Goal: Transaction & Acquisition: Purchase product/service

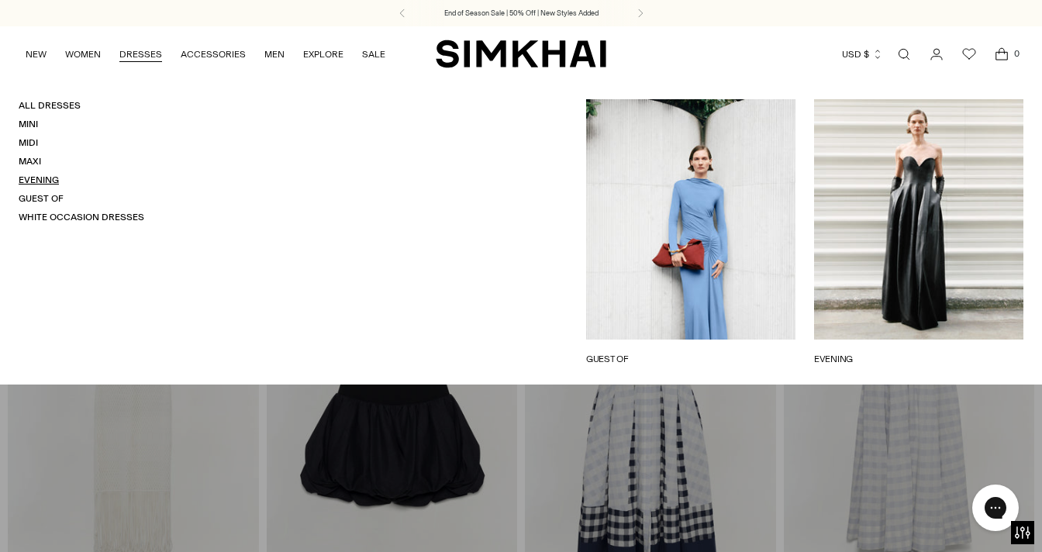
click at [33, 181] on link "Evening" at bounding box center [39, 179] width 40 height 11
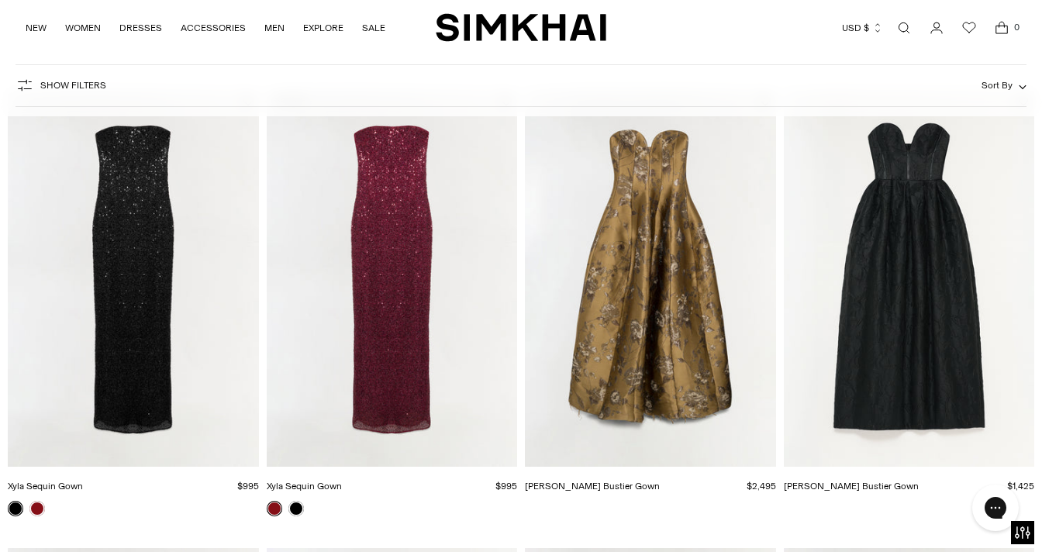
scroll to position [114, 0]
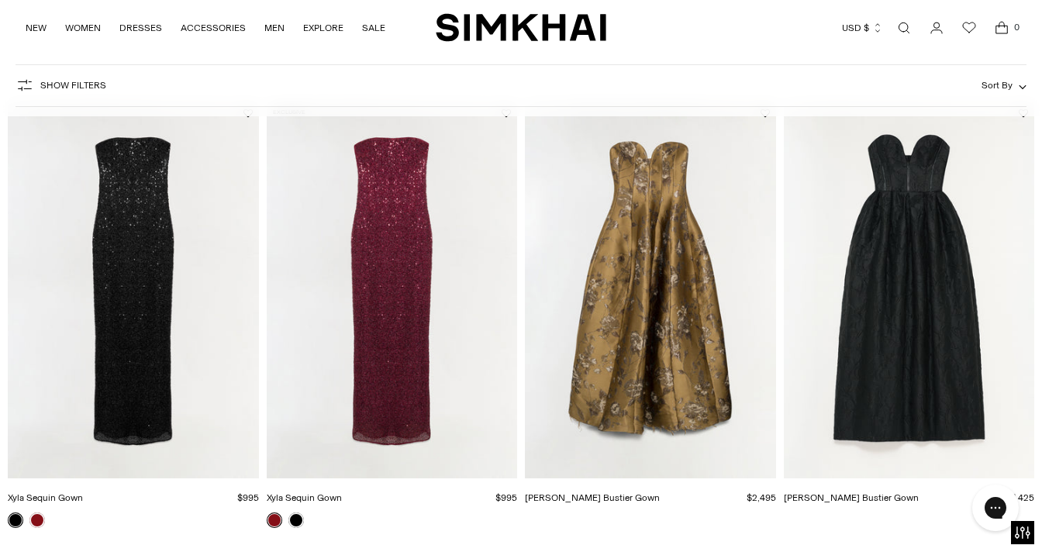
click at [0, 0] on img "Elaria Jacquard Bustier Gown" at bounding box center [0, 0] width 0 height 0
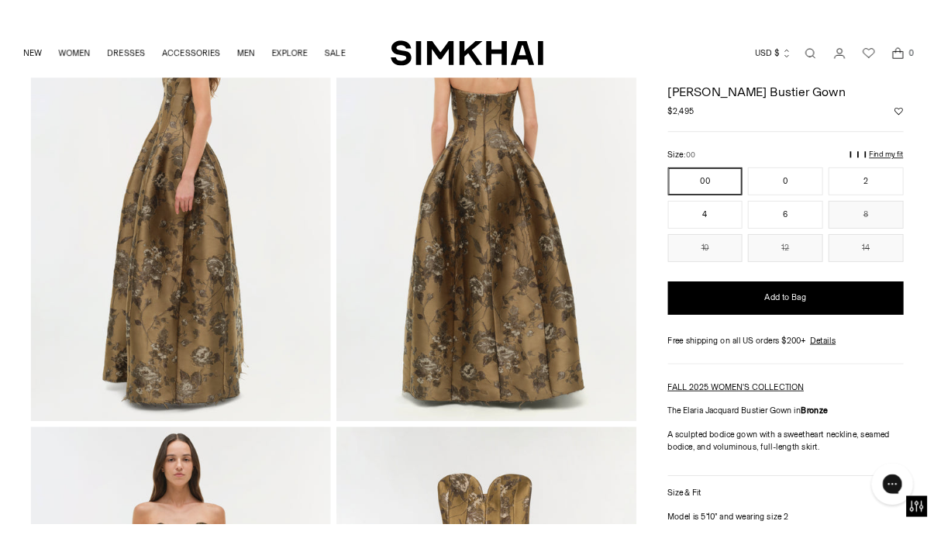
scroll to position [550, 0]
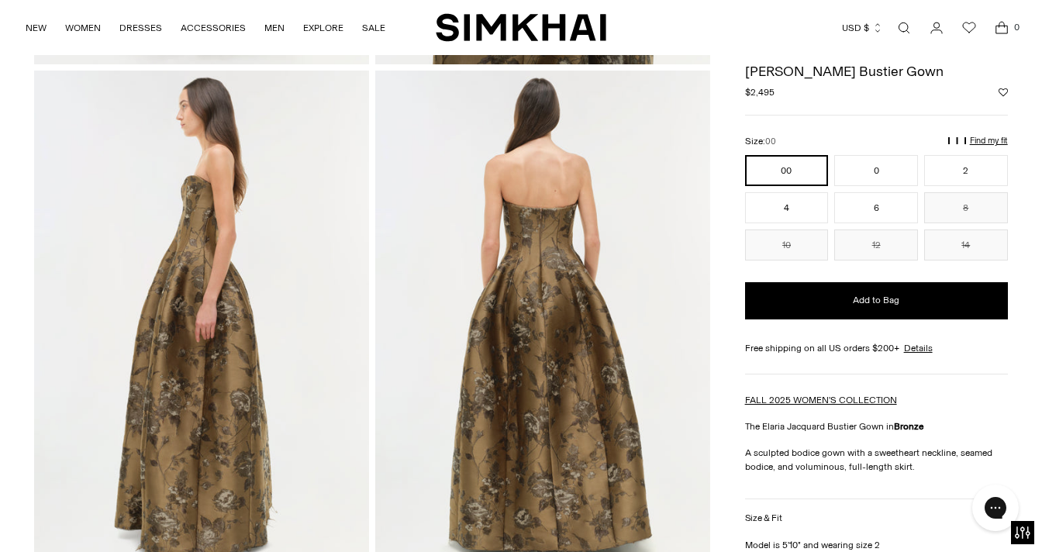
click at [206, 191] on img at bounding box center [201, 322] width 335 height 502
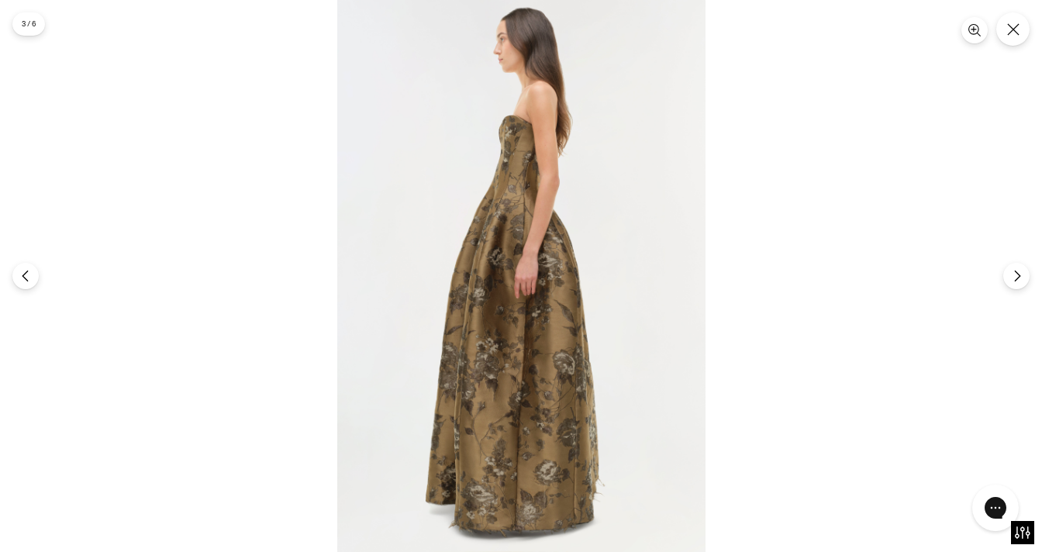
click at [524, 133] on img at bounding box center [521, 276] width 368 height 552
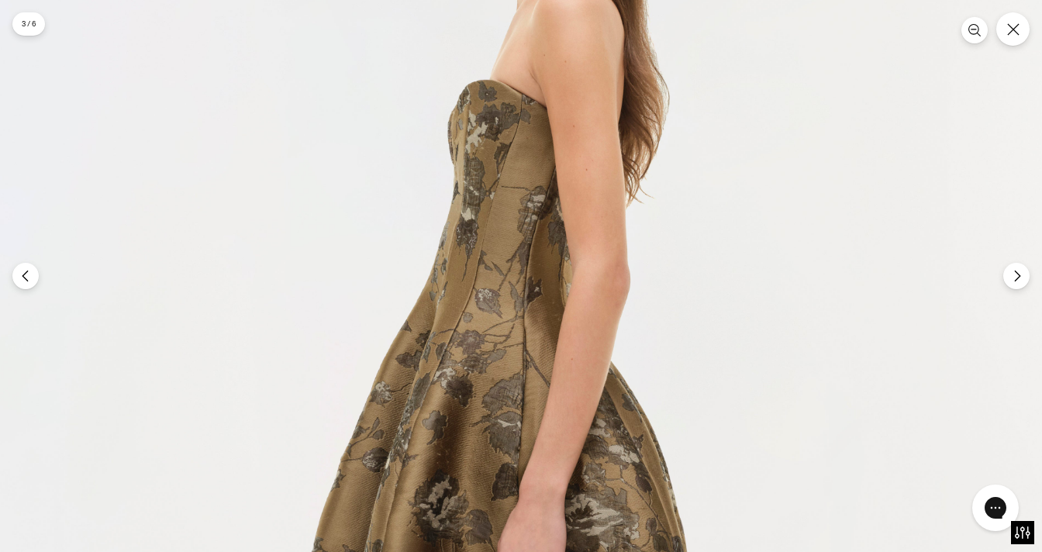
click at [523, 130] on img at bounding box center [516, 562] width 1104 height 1656
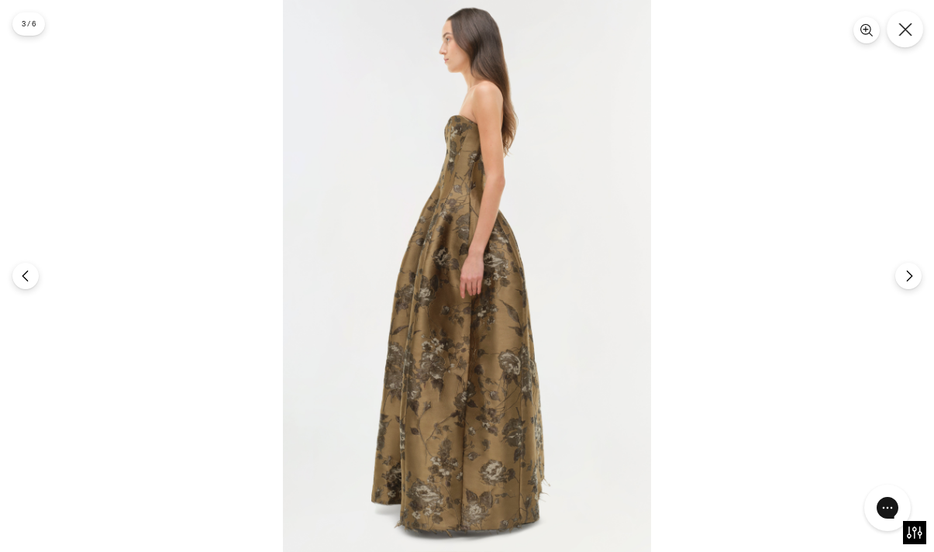
click at [902, 29] on icon "Close" at bounding box center [905, 29] width 14 height 14
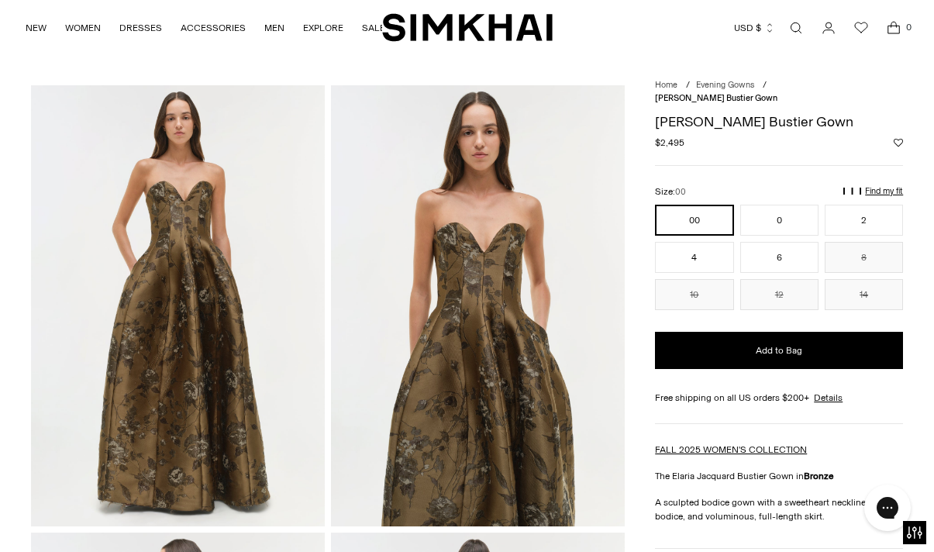
scroll to position [6, 0]
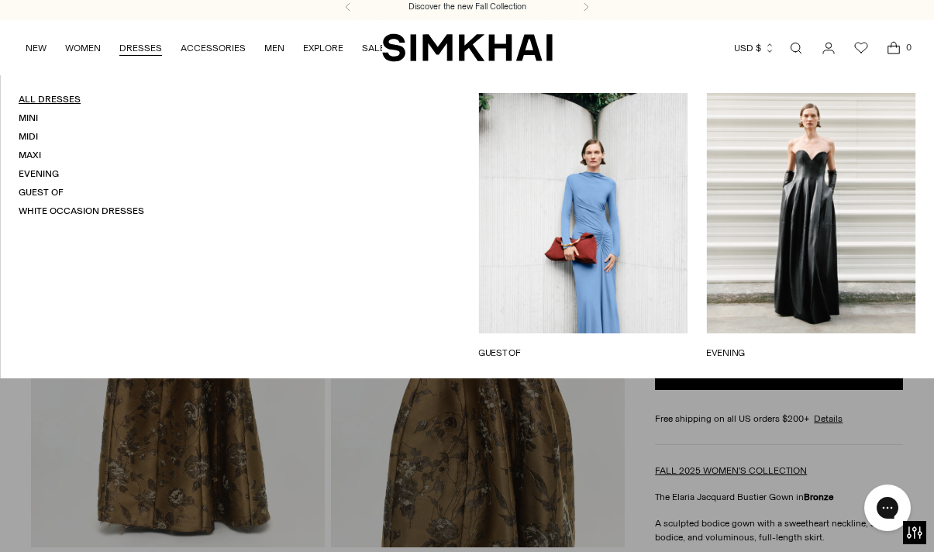
click at [54, 100] on link "All Dresses" at bounding box center [50, 99] width 62 height 11
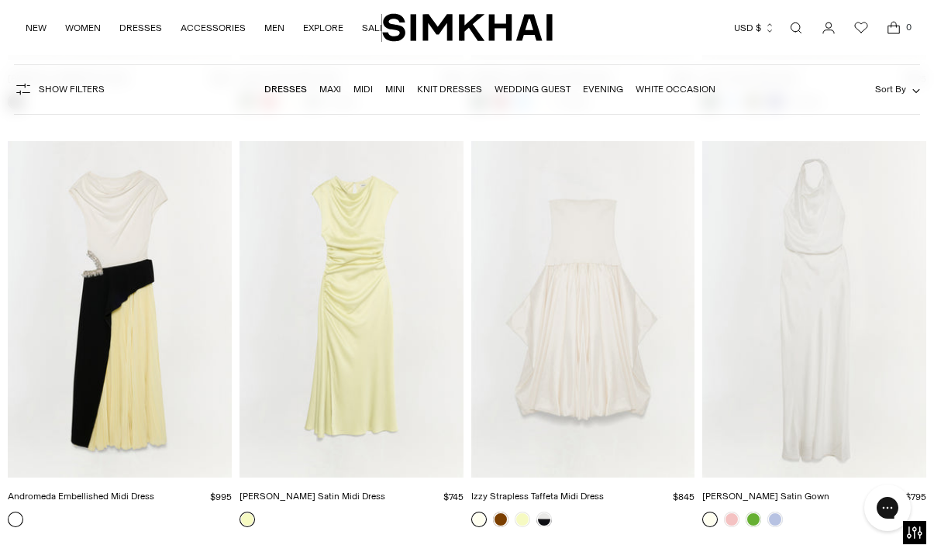
scroll to position [5724, 0]
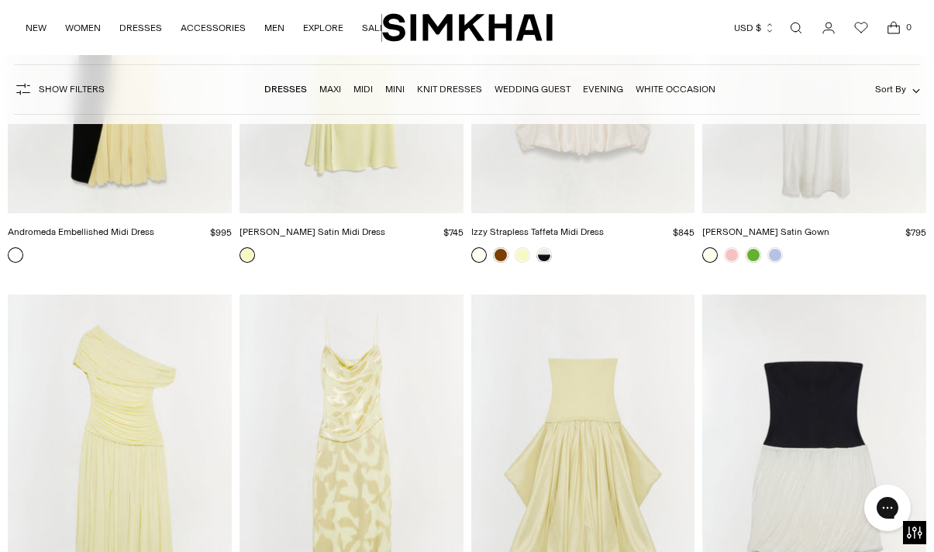
click at [523, 93] on link "Wedding Guest" at bounding box center [533, 89] width 76 height 11
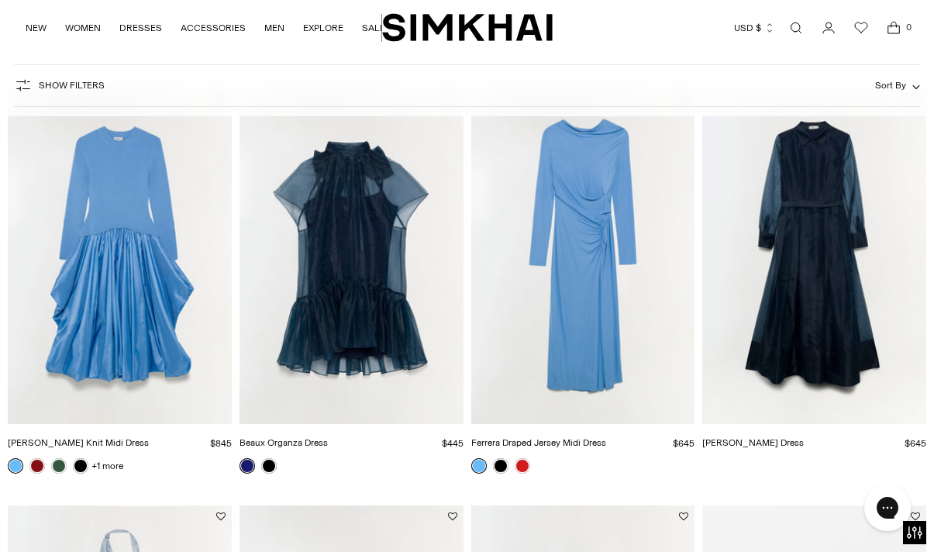
scroll to position [136, 0]
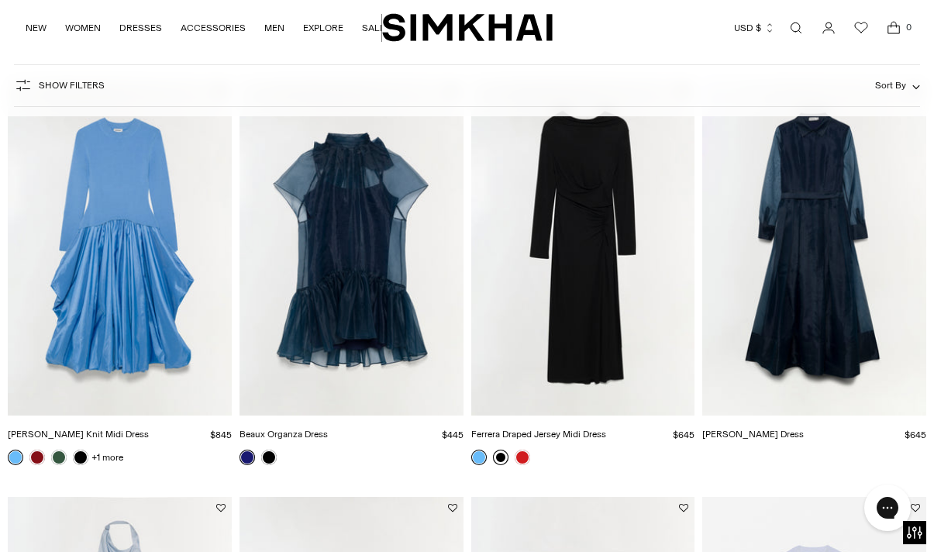
click at [499, 458] on link at bounding box center [501, 458] width 16 height 16
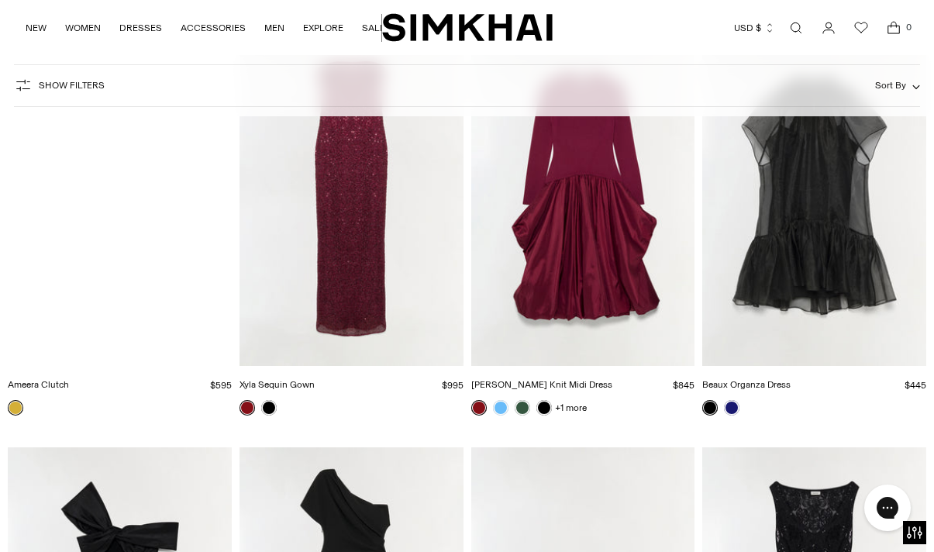
scroll to position [3940, 0]
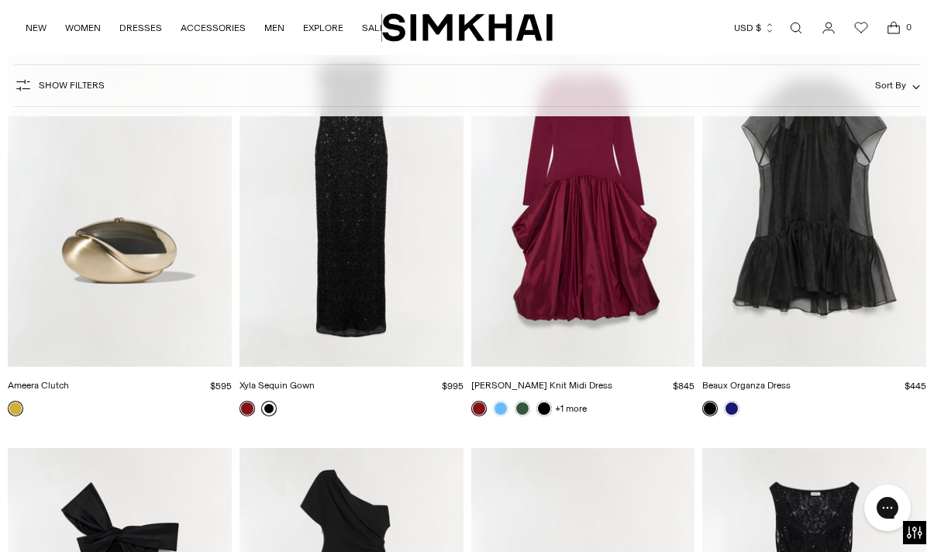
click at [274, 409] on link at bounding box center [269, 409] width 16 height 16
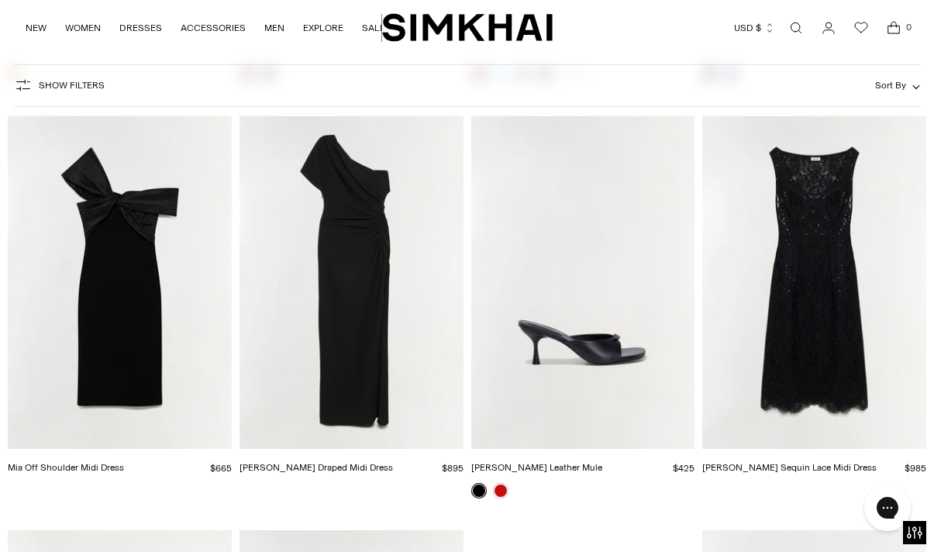
scroll to position [4267, 0]
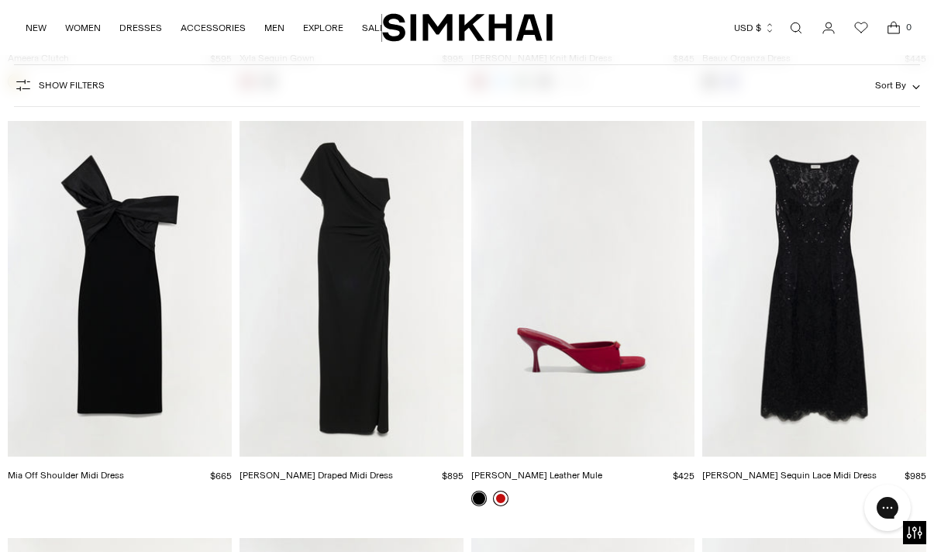
click at [500, 503] on link at bounding box center [501, 499] width 16 height 16
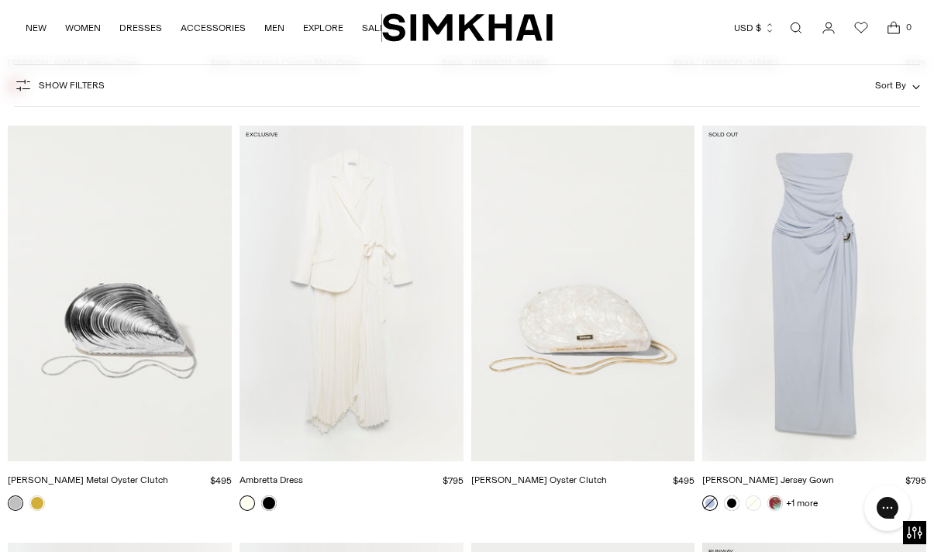
scroll to position [6772, 0]
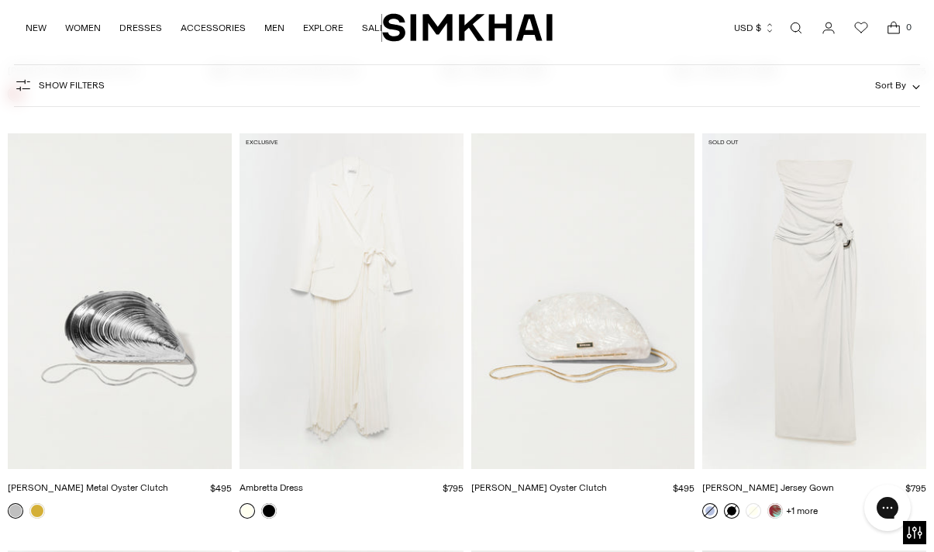
click at [730, 503] on link at bounding box center [732, 511] width 16 height 16
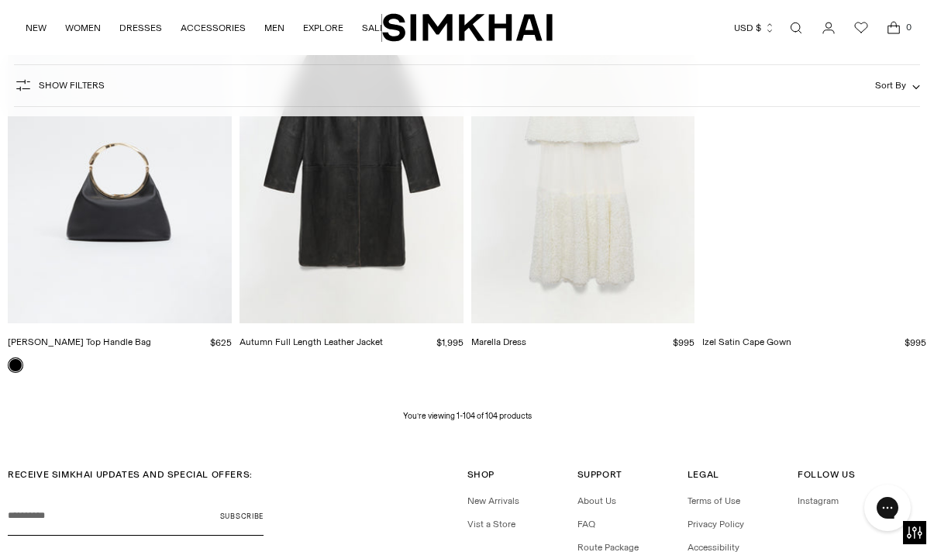
scroll to position [10846, 0]
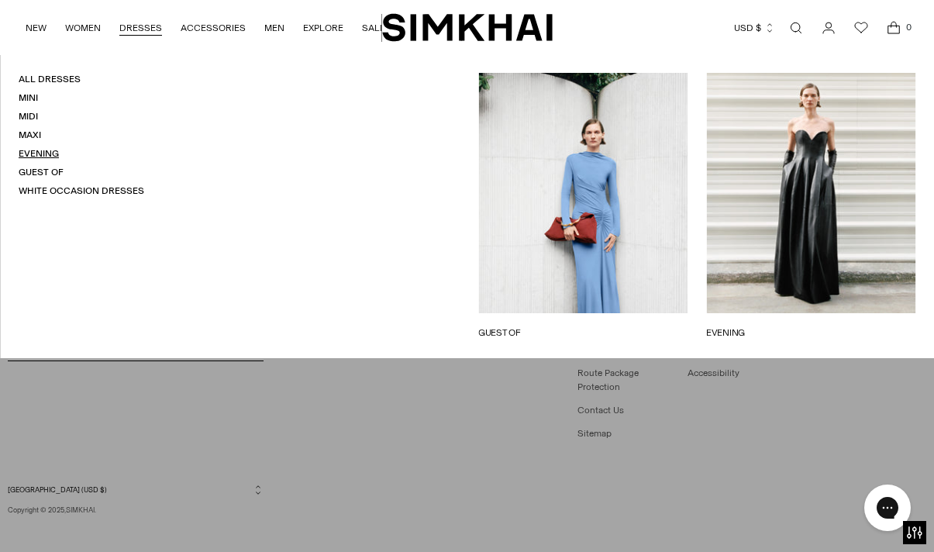
click at [37, 158] on link "Evening" at bounding box center [39, 153] width 40 height 11
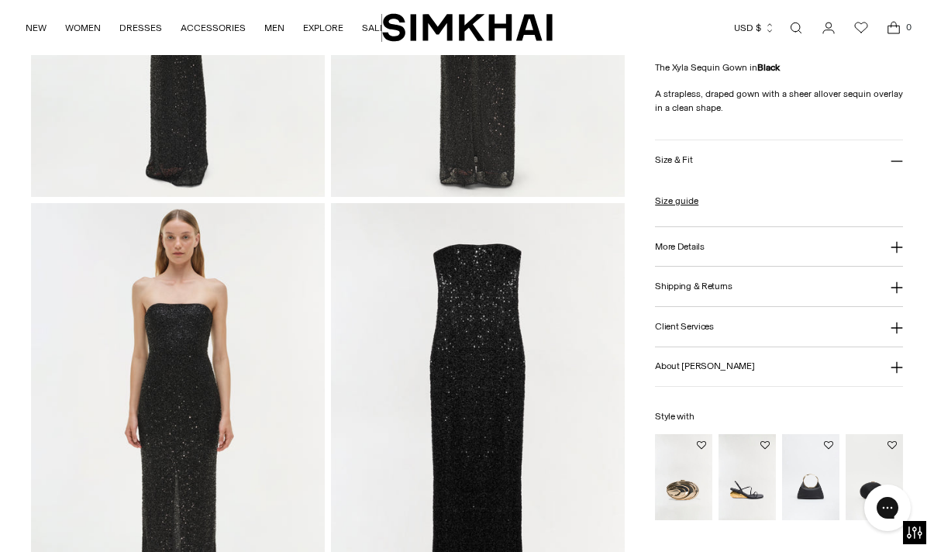
scroll to position [963, 0]
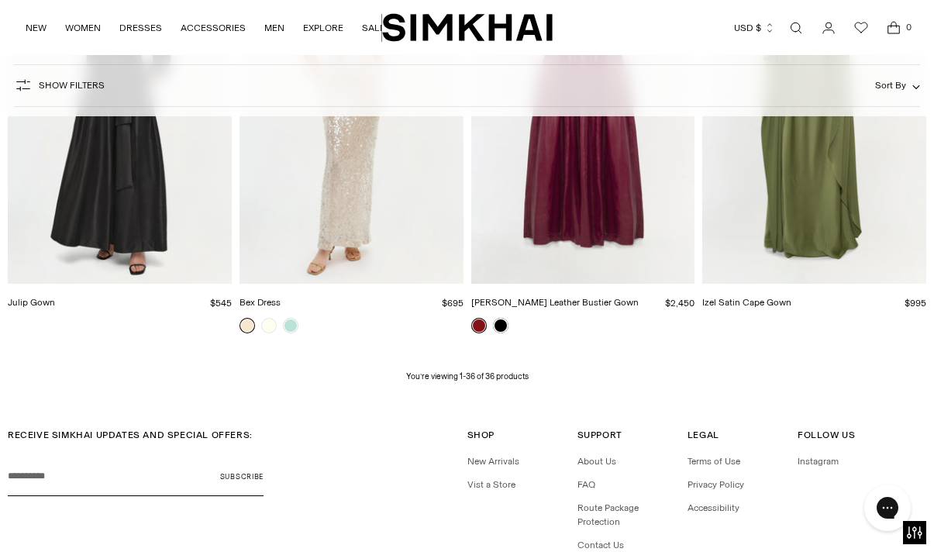
scroll to position [3754, 0]
